Goal: Transaction & Acquisition: Download file/media

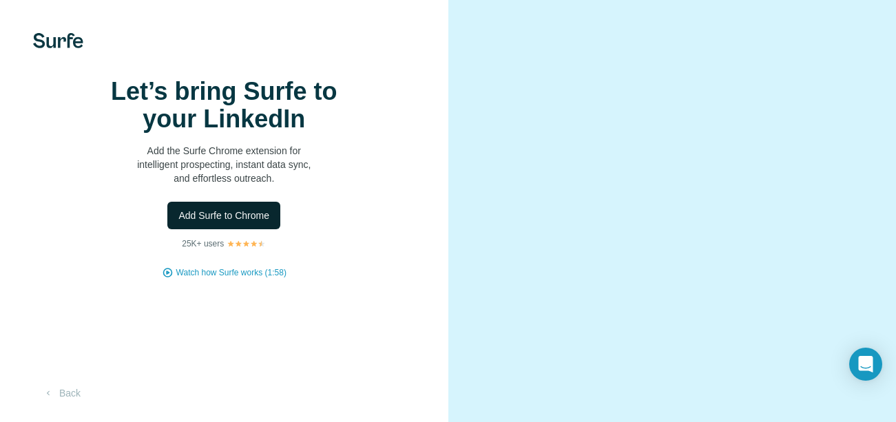
click at [242, 222] on span "Add Surfe to Chrome" at bounding box center [223, 216] width 91 height 14
click at [718, 118] on video at bounding box center [672, 210] width 371 height 185
